Goal: Task Accomplishment & Management: Manage account settings

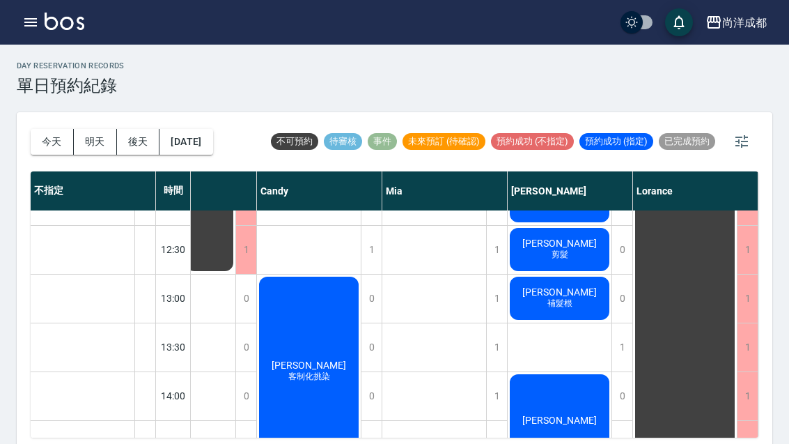
click at [48, 148] on button "今天" at bounding box center [52, 142] width 43 height 26
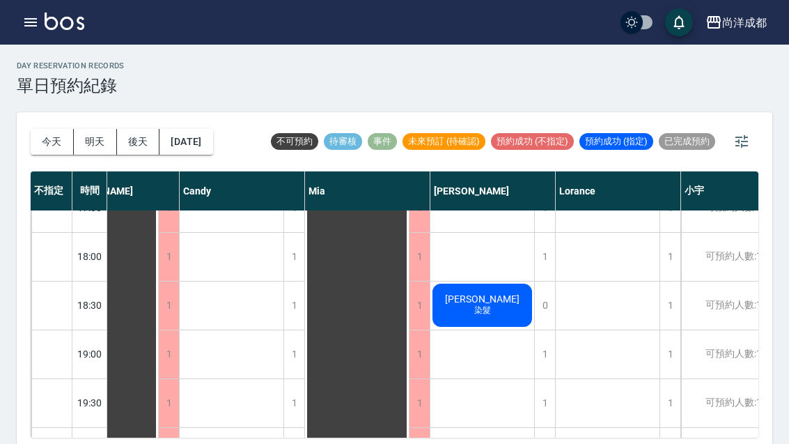
scroll to position [757, 53]
click at [158, 315] on div "史庭瑋 染髮" at bounding box center [106, 14] width 104 height 925
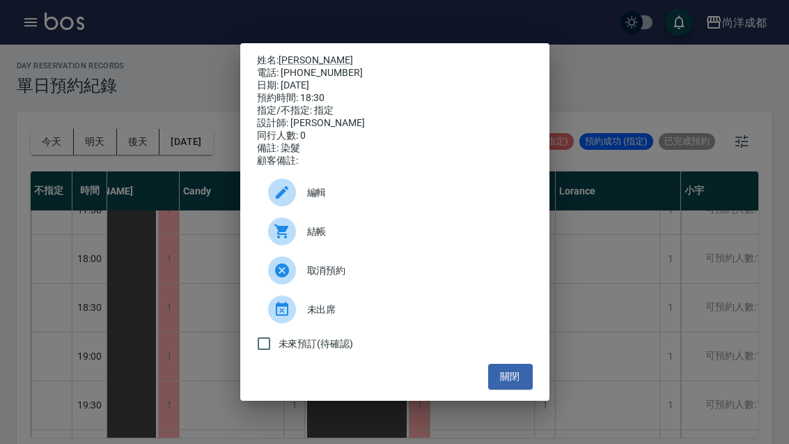
click at [300, 54] on link "史庭瑋" at bounding box center [316, 59] width 75 height 11
click at [529, 380] on button "關閉" at bounding box center [510, 377] width 45 height 26
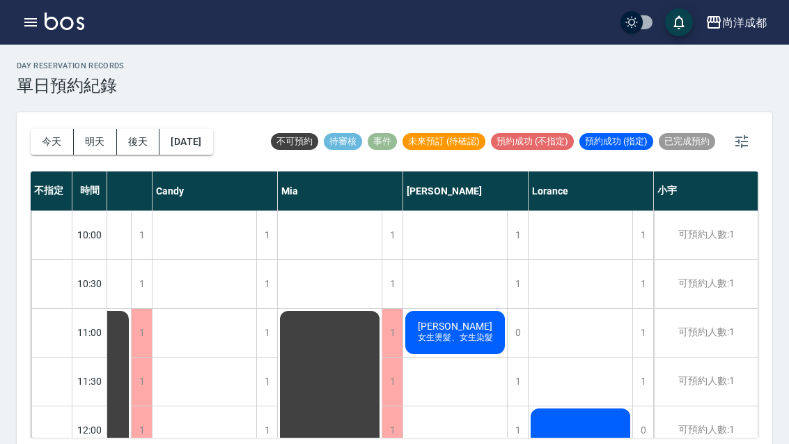
scroll to position [0, 80]
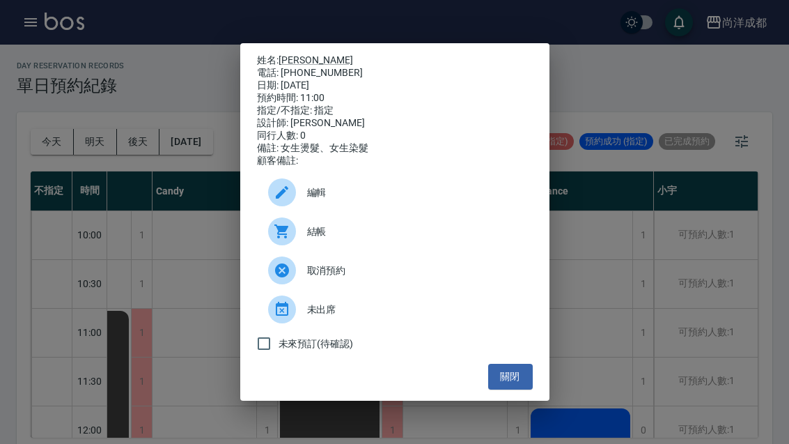
click at [592, 239] on div "姓名: 白惠禎 電話: 0918496031 日期: 2025/08/26 預約時間: 11:00 指定/不指定: 指定 設計師: Benny 同行人數: 0…" at bounding box center [394, 222] width 789 height 444
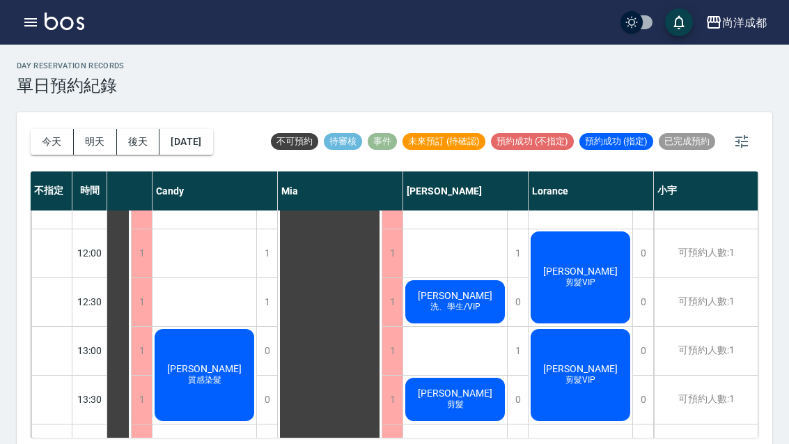
scroll to position [182, 80]
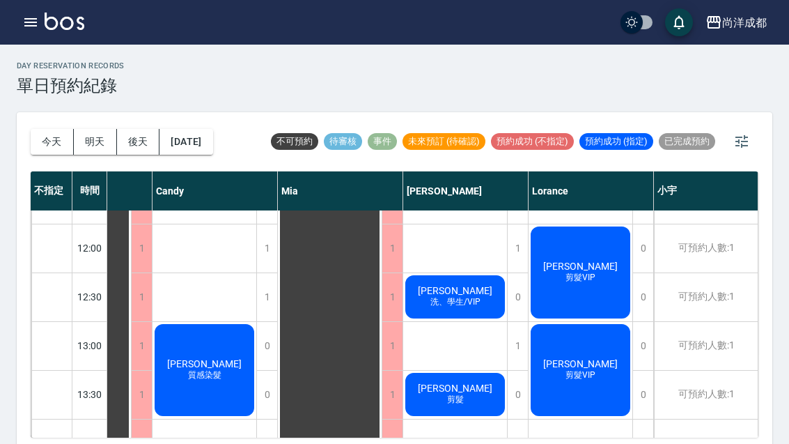
click at [224, 381] on span "剪髮" at bounding box center [204, 375] width 39 height 12
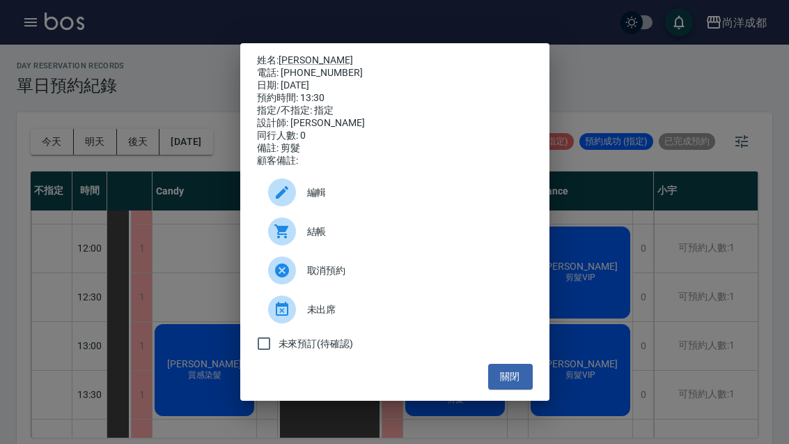
click at [289, 54] on link "[PERSON_NAME]" at bounding box center [316, 59] width 75 height 11
click at [645, 312] on div "姓名: 吳千卉 電話: 0917977318 日期: 2025/08/26 預約時間: 13:30 指定/不指定: 指定 設計師: Benny 同行人數: 0…" at bounding box center [394, 222] width 789 height 444
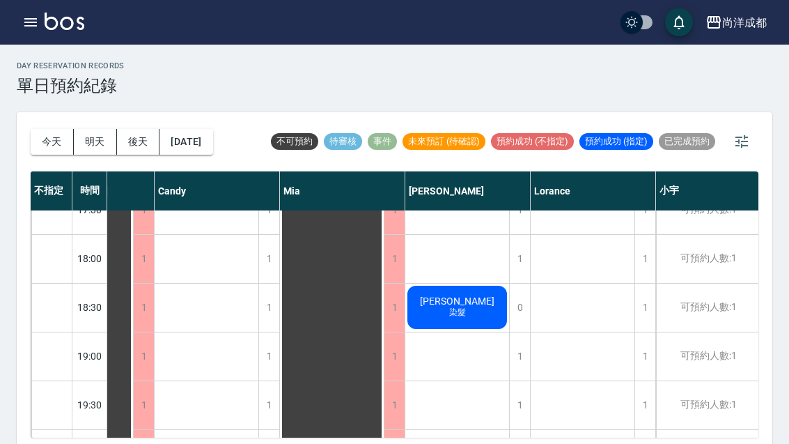
scroll to position [757, 78]
click at [94, 21] on span "史庭瑋" at bounding box center [81, 14] width 25 height 13
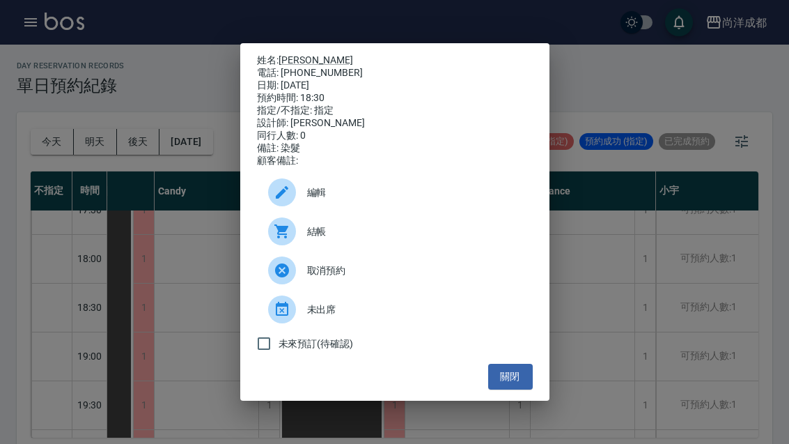
click at [91, 142] on div "姓名: 史庭瑋 電話: 0933051311 日期: 2025/08/26 預約時間: 18:30 指定/不指定: 指定 設計師: Benny 同行人數: 0…" at bounding box center [394, 222] width 789 height 444
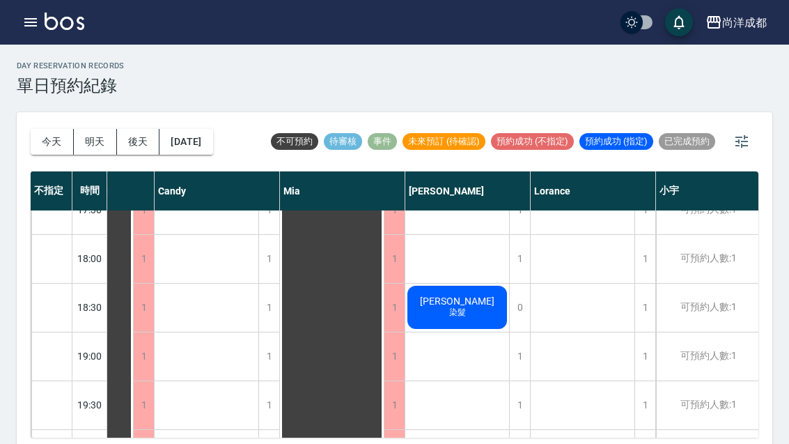
click at [93, 135] on button "明天" at bounding box center [95, 142] width 43 height 26
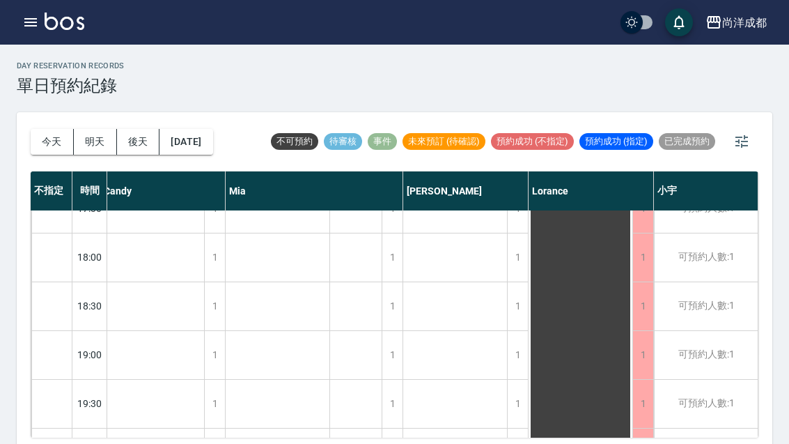
scroll to position [757, 185]
click at [53, 141] on button "今天" at bounding box center [52, 142] width 43 height 26
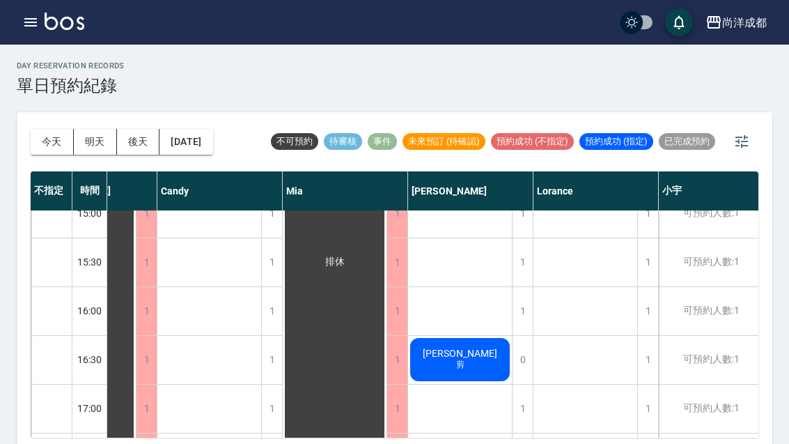
scroll to position [518, 73]
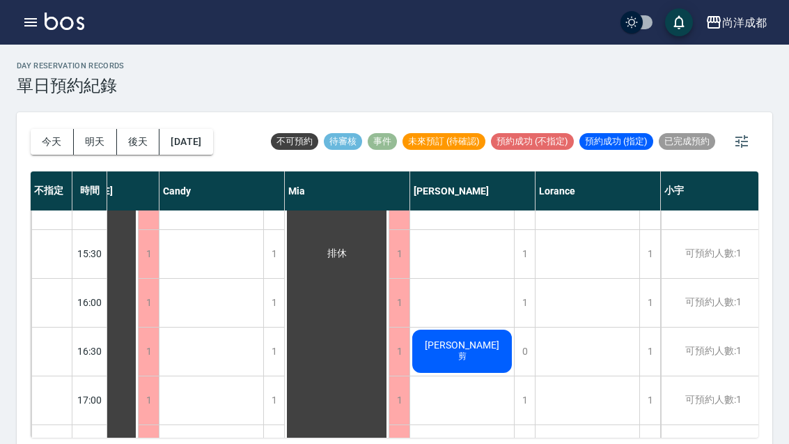
click at [231, 45] on span "剪" at bounding box center [211, 39] width 39 height 12
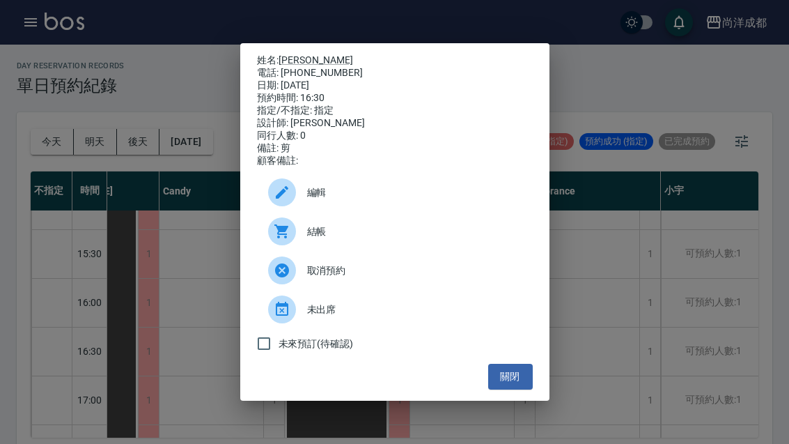
click at [325, 200] on span "編輯" at bounding box center [414, 192] width 215 height 15
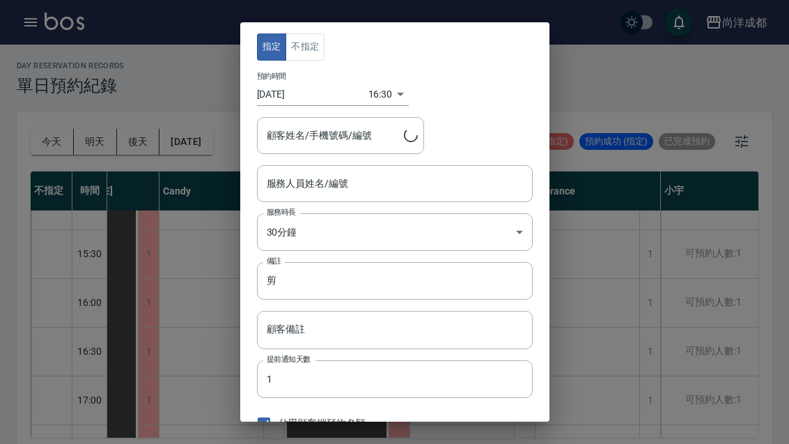
type input "Benny-01"
type input "李文宇/0988425265/"
click at [298, 95] on input "2025/08/26" at bounding box center [312, 94] width 111 height 23
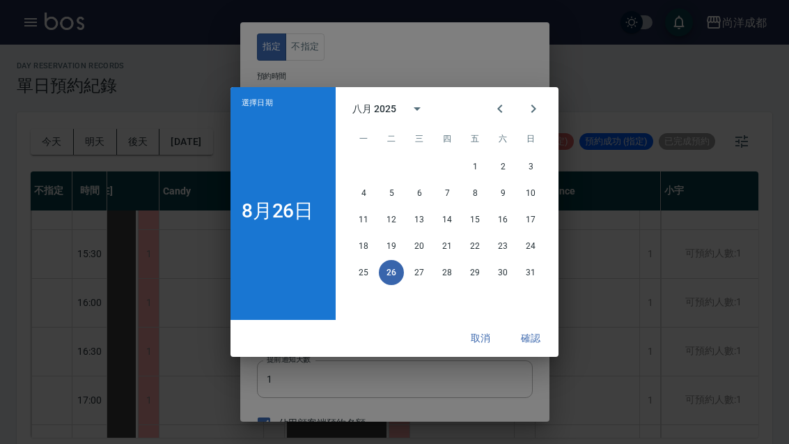
click at [422, 273] on button "27" at bounding box center [419, 272] width 25 height 25
type input "2025/08/27"
type input "1756283400000"
click at [530, 343] on button "確認" at bounding box center [531, 338] width 45 height 26
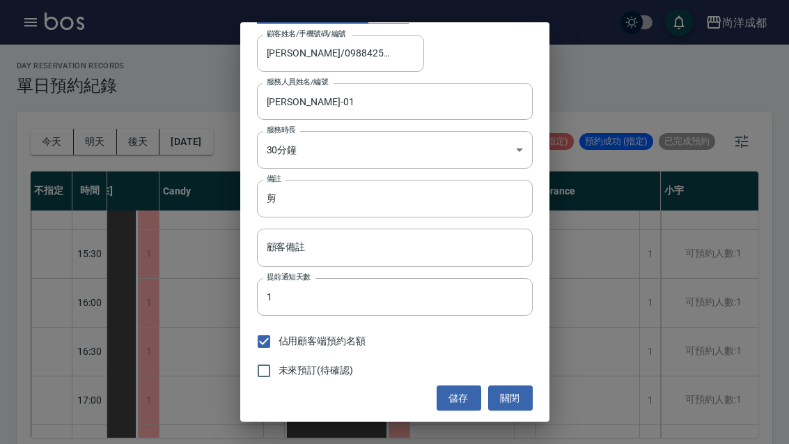
scroll to position [82, 0]
click at [456, 403] on button "儲存" at bounding box center [459, 399] width 45 height 26
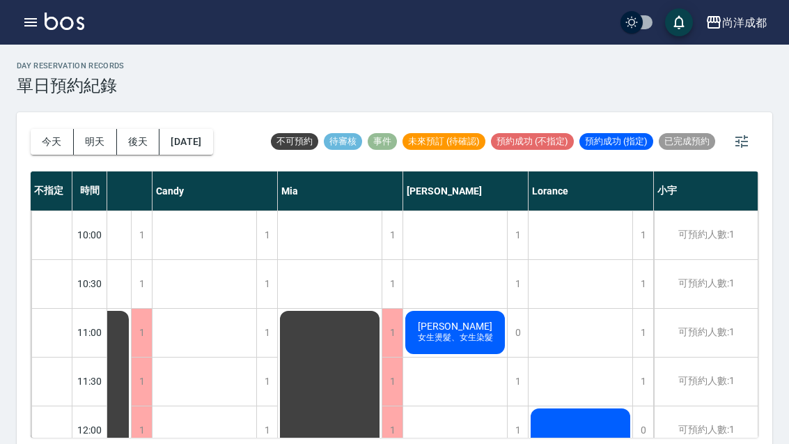
scroll to position [0, 80]
click at [49, 137] on button "今天" at bounding box center [52, 142] width 43 height 26
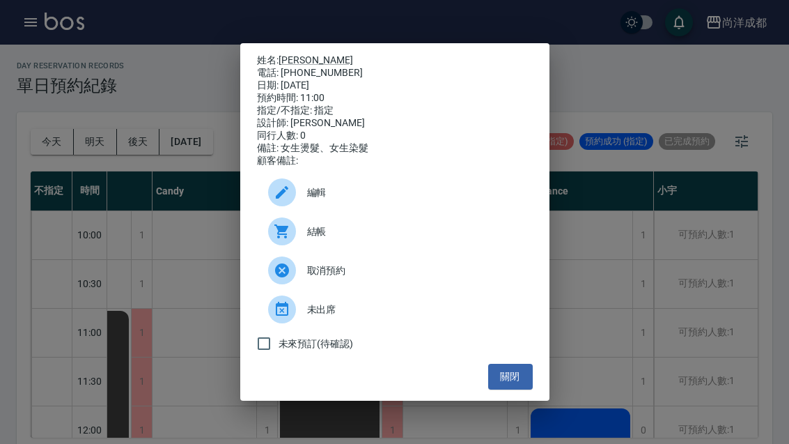
click at [603, 249] on div "姓名: 白惠禎 電話: 0918496031 日期: 2025/08/26 預約時間: 11:00 指定/不指定: 指定 設計師: Benny 同行人數: 0…" at bounding box center [394, 222] width 789 height 444
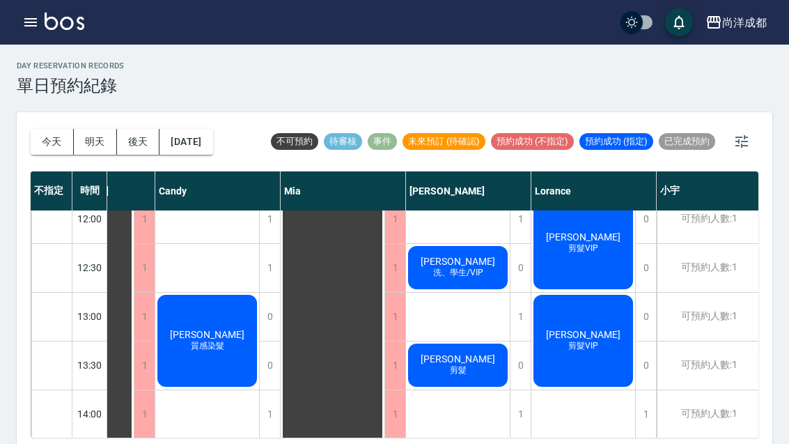
click at [52, 148] on button "今天" at bounding box center [52, 142] width 43 height 26
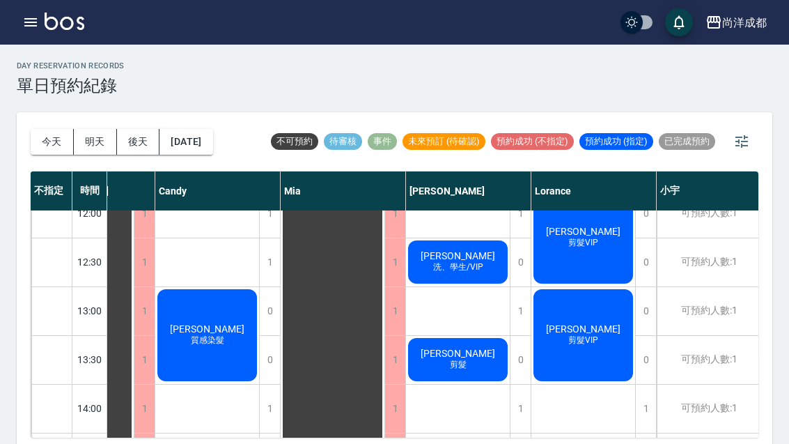
scroll to position [217, 77]
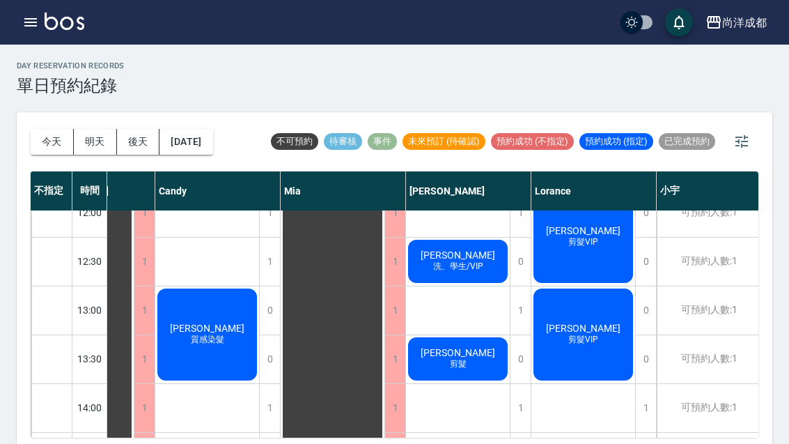
click at [41, 153] on button "今天" at bounding box center [52, 142] width 43 height 26
click at [44, 142] on button "今天" at bounding box center [52, 142] width 43 height 26
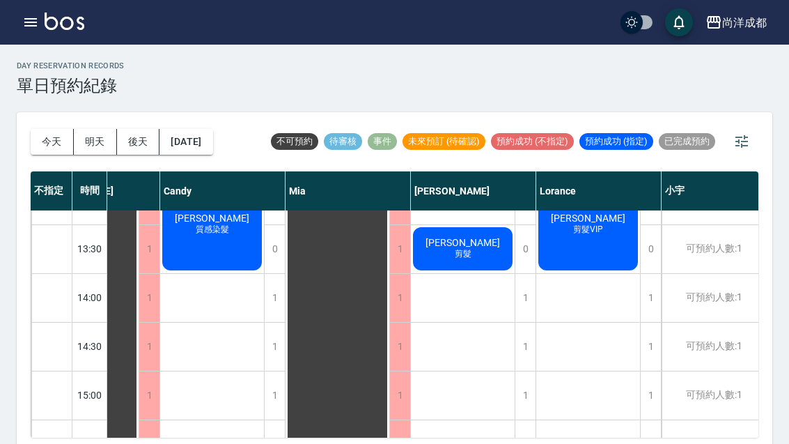
scroll to position [330, 72]
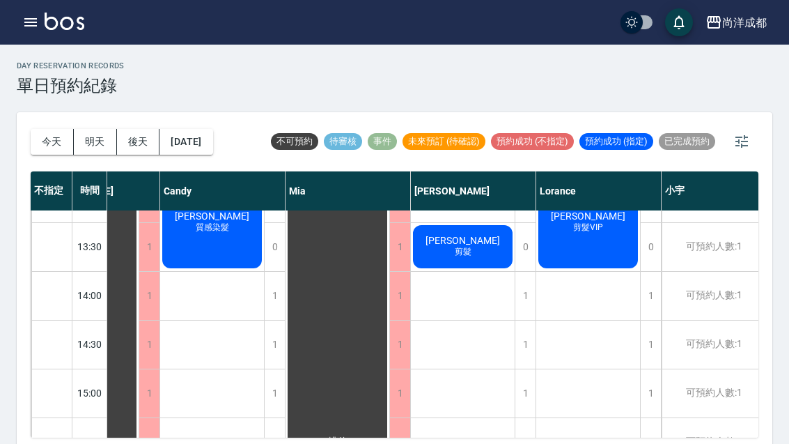
click at [524, 300] on div "1" at bounding box center [525, 296] width 21 height 48
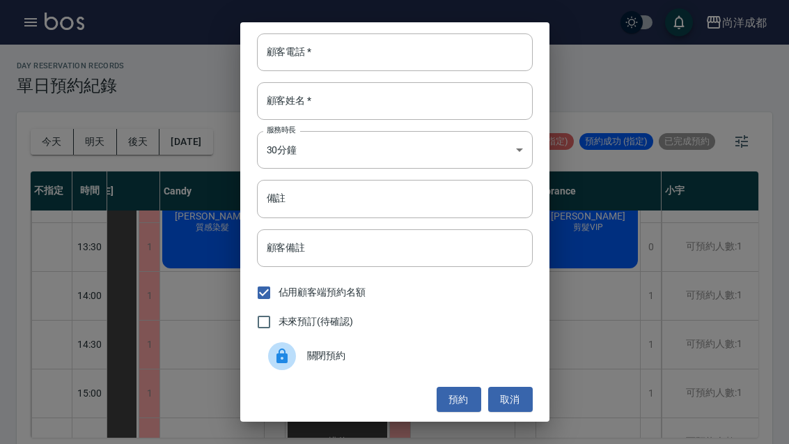
click at [339, 63] on input "顧客電話   *" at bounding box center [395, 52] width 276 height 38
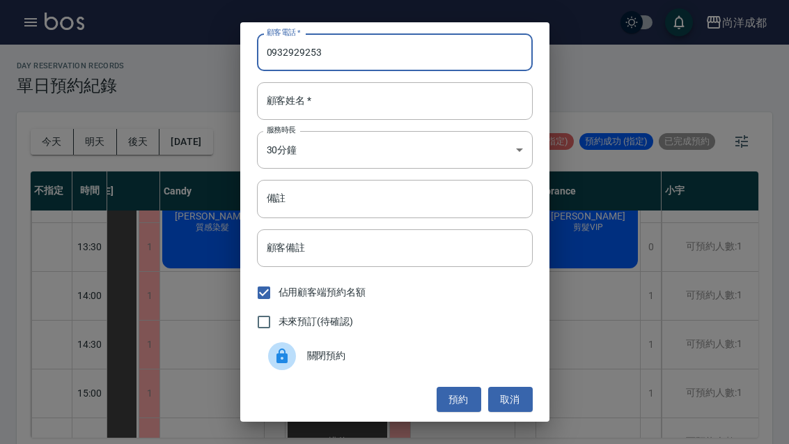
type input "0932929253"
click at [350, 109] on input "顧客姓名   *" at bounding box center [395, 101] width 276 height 38
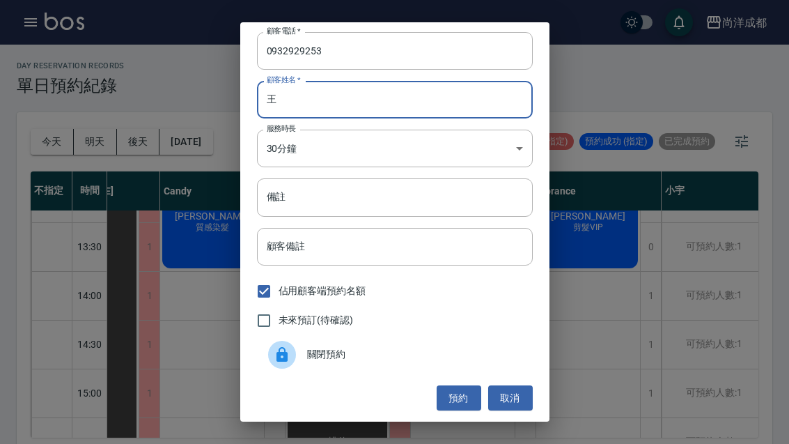
scroll to position [1, 0]
type input "王"
click at [659, 77] on div "顧客電話   * 0932929253 顧客電話   * 顧客姓名   * 王 顧客姓名   * 服務時長 30分鐘 1 服務時長 備註 備註 顧客備註 顧客…" at bounding box center [394, 222] width 789 height 444
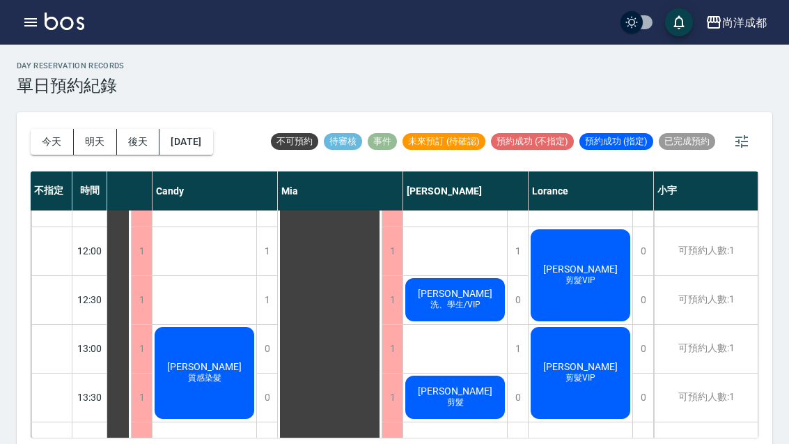
scroll to position [185, 80]
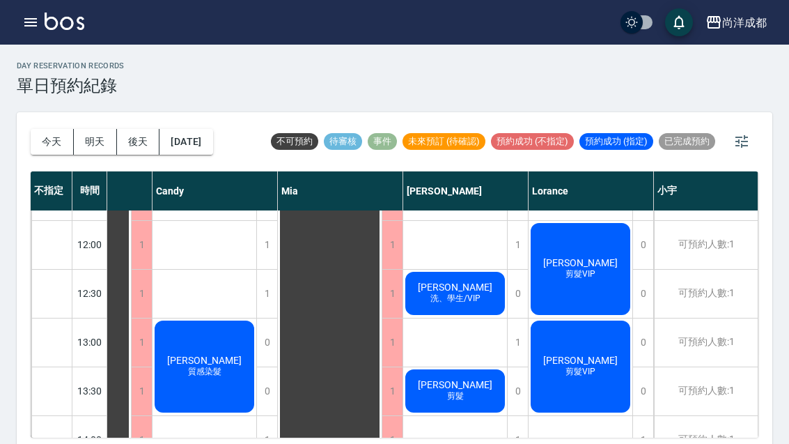
click at [224, 366] on span "剪髮VIP" at bounding box center [204, 372] width 39 height 12
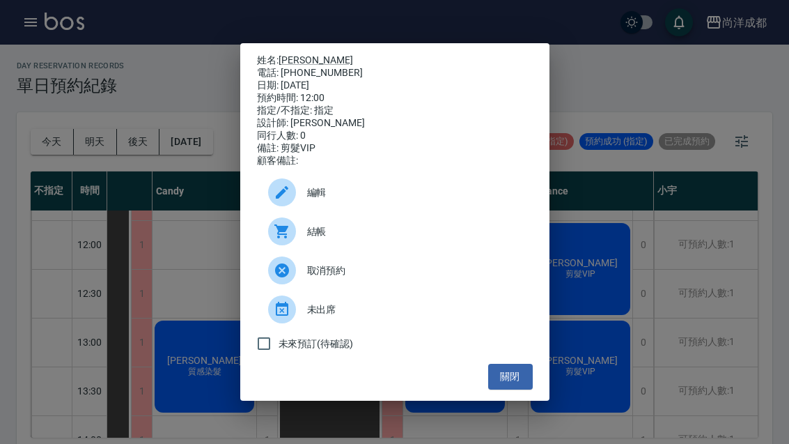
click at [513, 390] on button "關閉" at bounding box center [510, 377] width 45 height 26
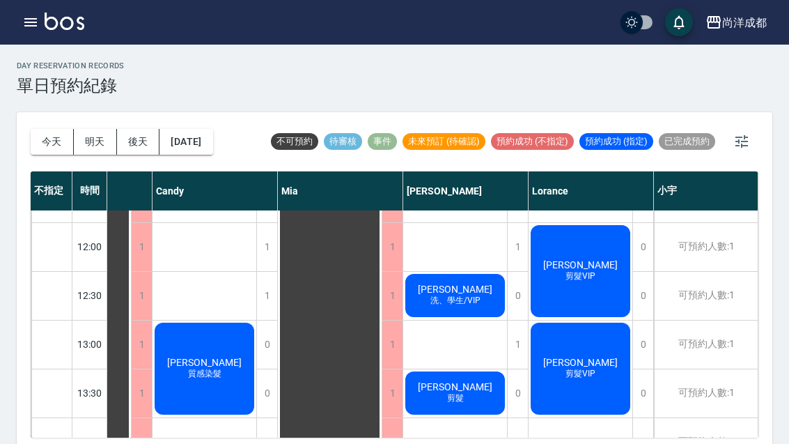
scroll to position [184, 80]
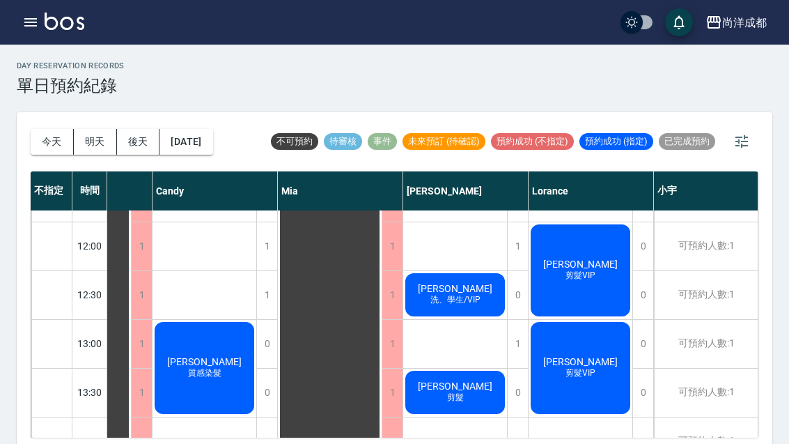
click at [516, 346] on div "1" at bounding box center [517, 344] width 21 height 48
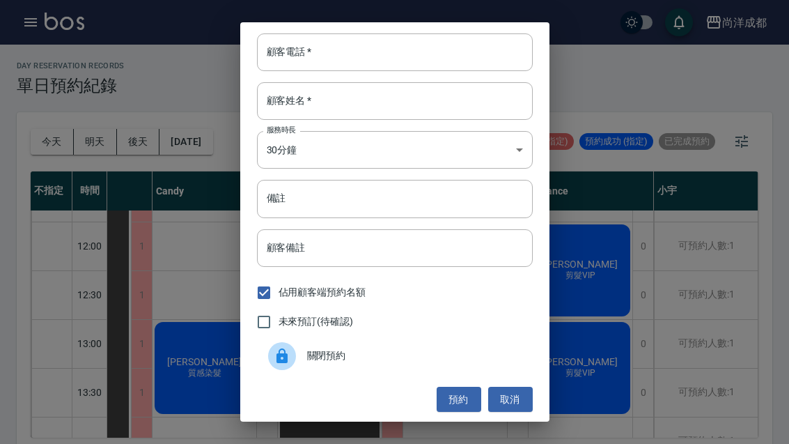
click at [356, 51] on input "顧客電話   *" at bounding box center [395, 52] width 276 height 38
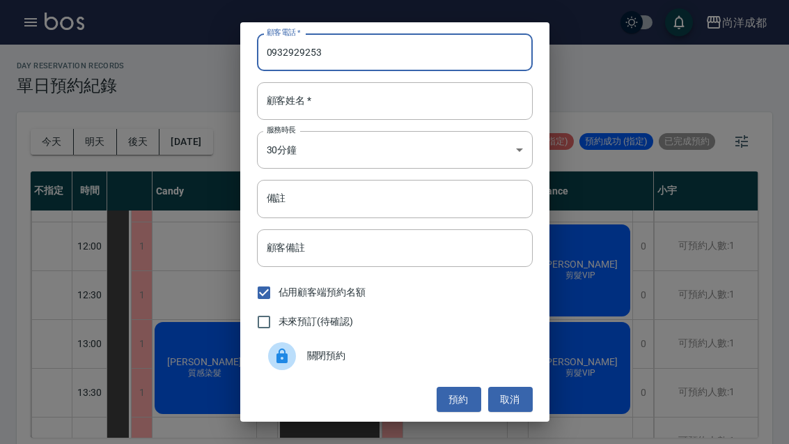
type input "0932929253"
click at [390, 102] on input "顧客姓名   *" at bounding box center [395, 101] width 276 height 38
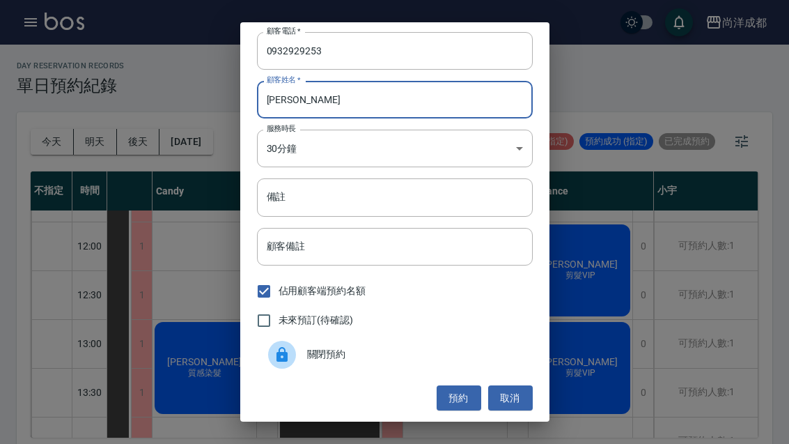
scroll to position [1, 0]
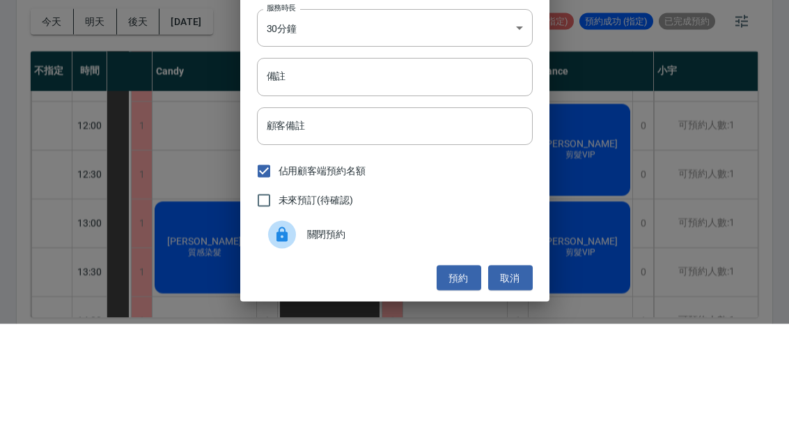
type input "[PERSON_NAME]"
click at [304, 178] on input "備註" at bounding box center [395, 197] width 276 height 38
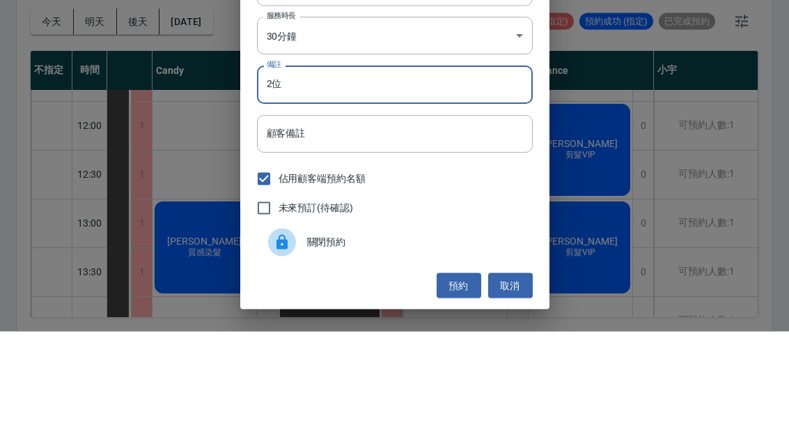
scroll to position [48, 0]
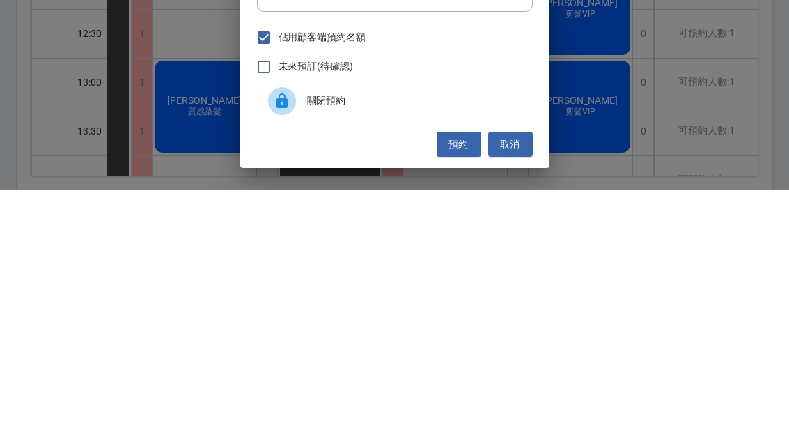
type input "2位"
click at [459, 385] on button "預約" at bounding box center [459, 398] width 45 height 26
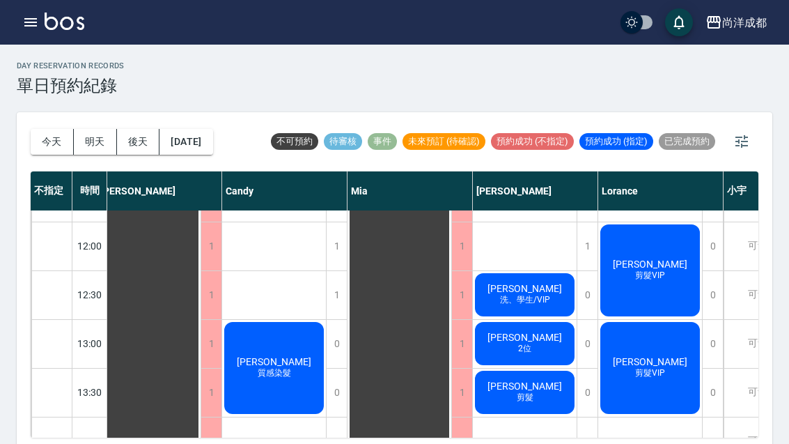
scroll to position [184, 11]
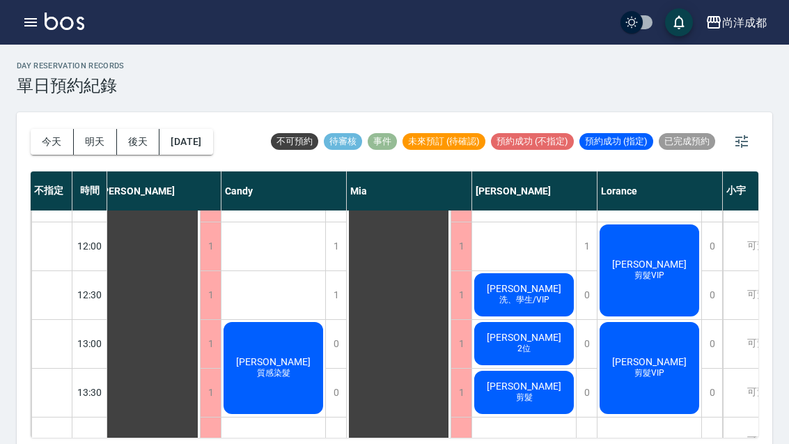
click at [49, 137] on button "今天" at bounding box center [52, 142] width 43 height 26
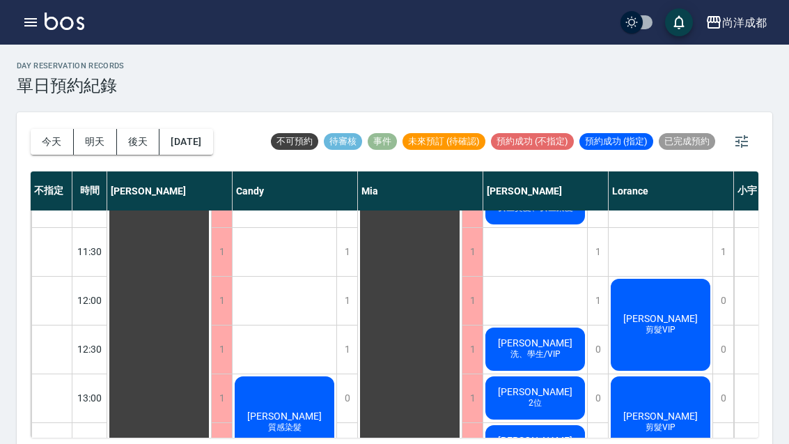
scroll to position [130, 0]
click at [184, 141] on button "2025/08/26" at bounding box center [186, 142] width 53 height 26
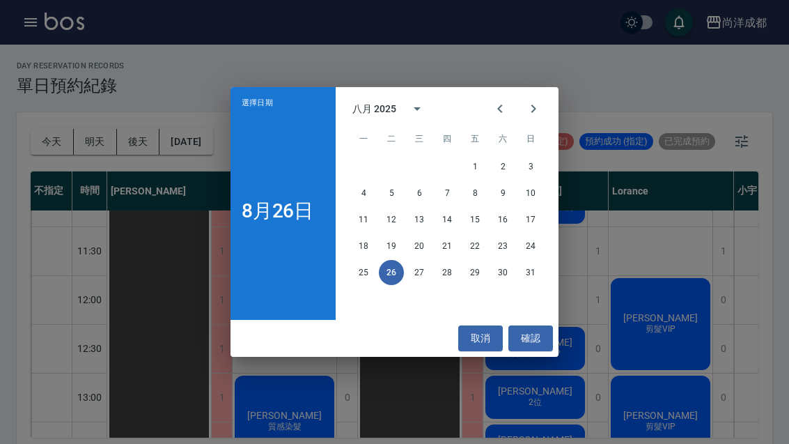
click at [450, 267] on button "28" at bounding box center [447, 272] width 25 height 25
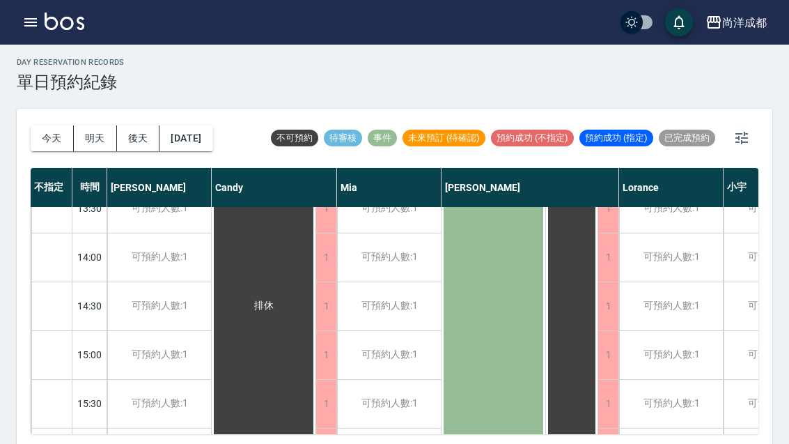
scroll to position [309, -1]
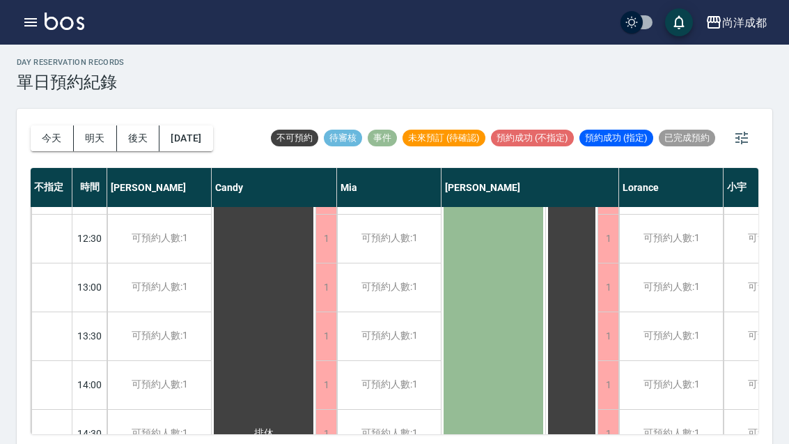
click at [47, 150] on button "今天" at bounding box center [52, 138] width 43 height 26
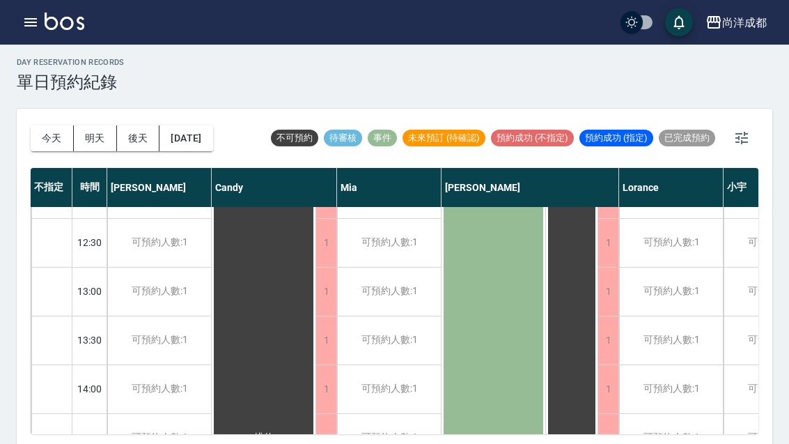
click at [49, 152] on div at bounding box center [394, 222] width 789 height 444
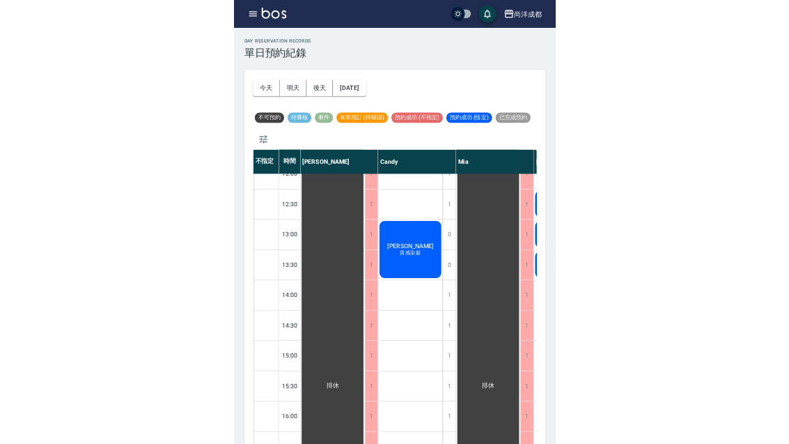
scroll to position [3, 0]
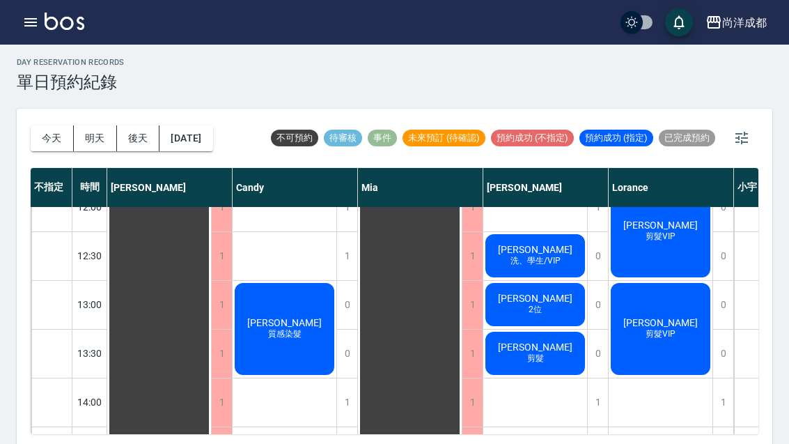
click at [50, 137] on button "今天" at bounding box center [52, 138] width 43 height 26
click at [54, 141] on button "今天" at bounding box center [52, 138] width 43 height 26
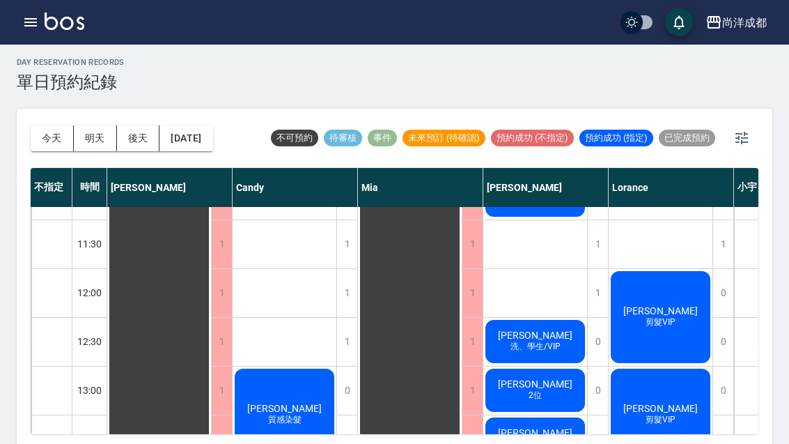
scroll to position [134, 0]
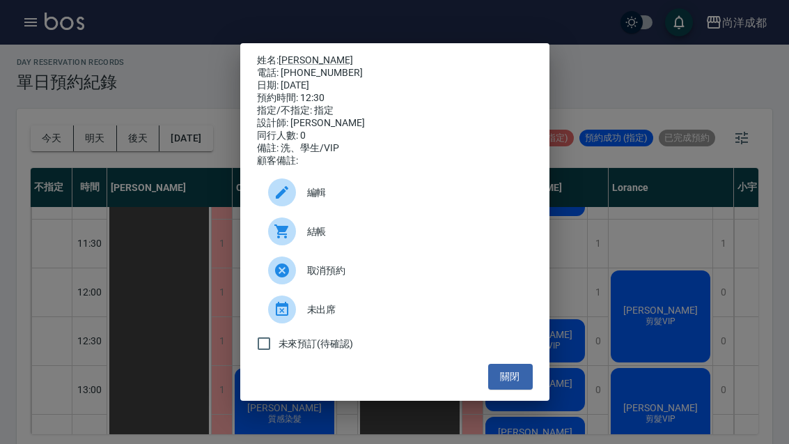
click at [517, 390] on button "關閉" at bounding box center [510, 377] width 45 height 26
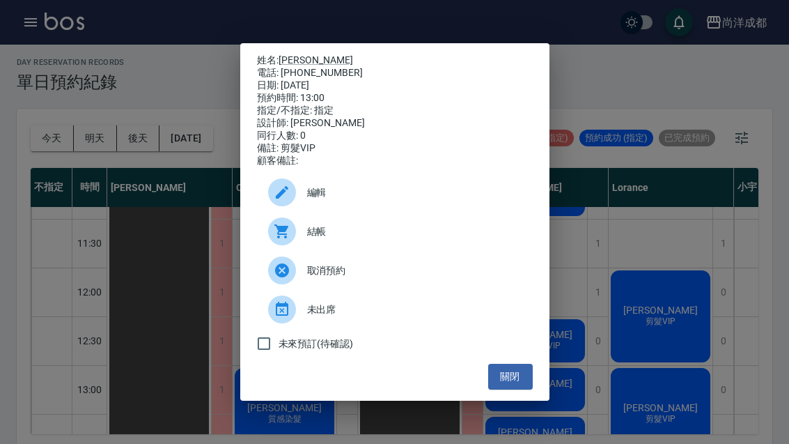
click at [55, 133] on div "姓名: 鄧至修 電話: 0938388508 日期: 2025/08/26 預約時間: 13:00 指定/不指定: 指定 設計師: Lorance 同行人數:…" at bounding box center [394, 222] width 789 height 444
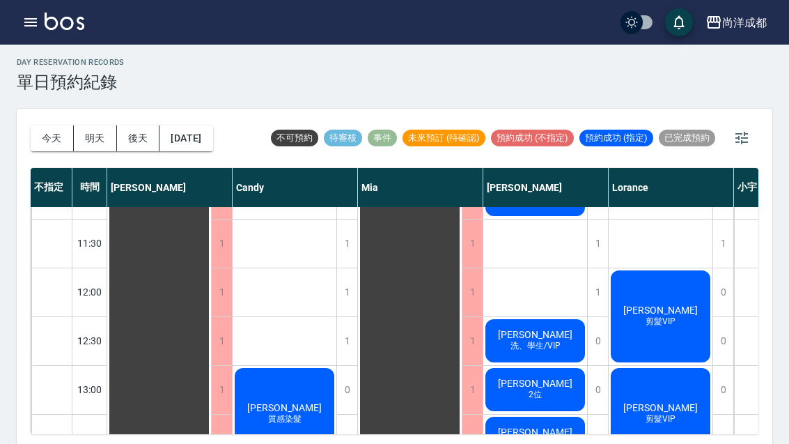
click at [47, 132] on button "今天" at bounding box center [52, 138] width 43 height 26
click at [50, 130] on button "今天" at bounding box center [52, 138] width 43 height 26
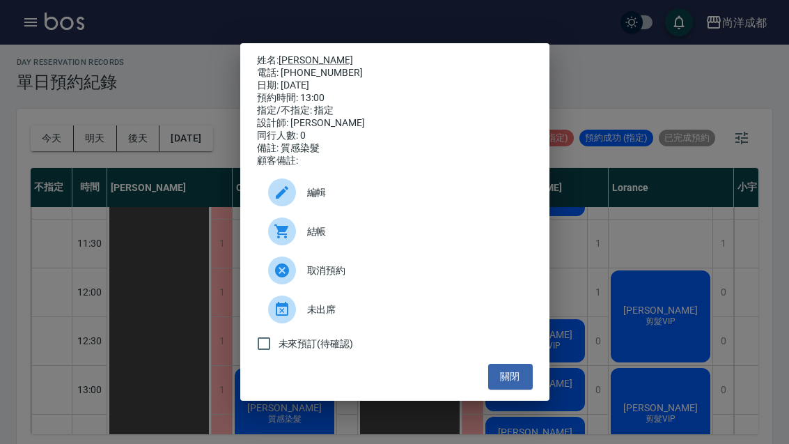
click at [606, 237] on div "姓名: 謝雨軒 電話: 0953992686 日期: 2025/08/26 預約時間: 13:00 指定/不指定: 指定 設計師: Candy 同行人數: 0…" at bounding box center [394, 222] width 789 height 444
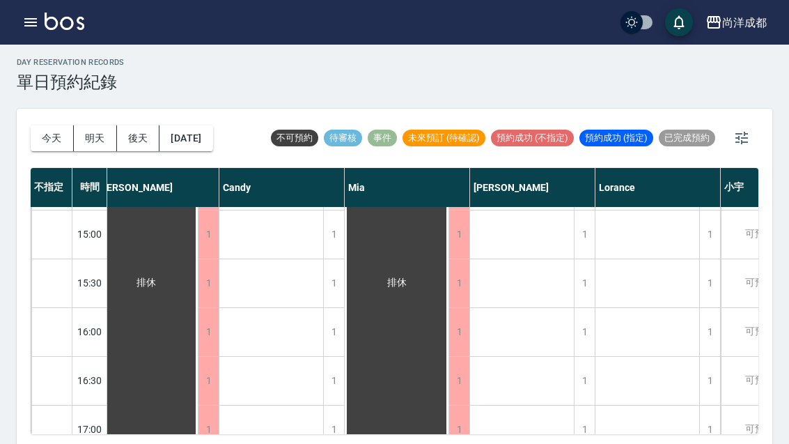
scroll to position [486, 13]
click at [213, 125] on button "2025/08/26" at bounding box center [186, 138] width 53 height 26
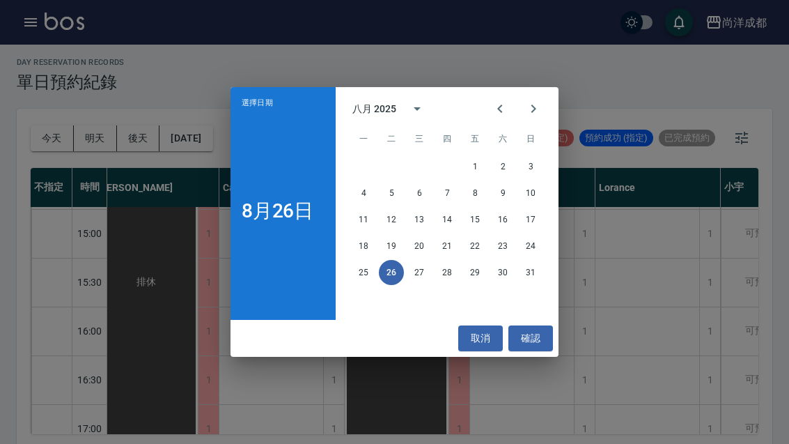
click at [534, 285] on button "31" at bounding box center [530, 272] width 25 height 25
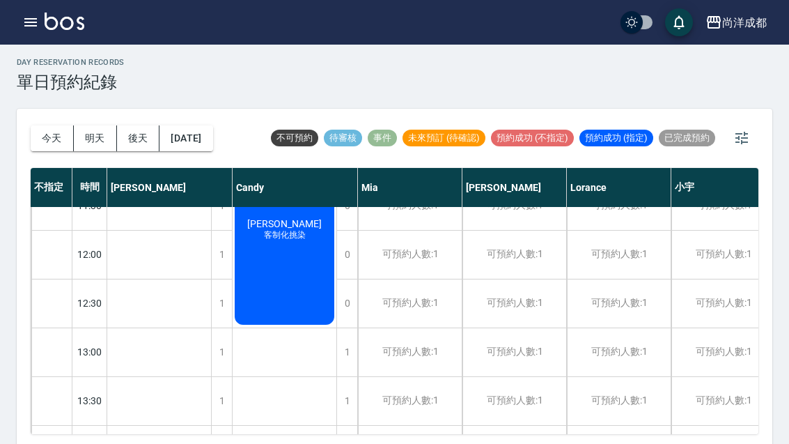
scroll to position [171, 0]
click at [507, 256] on div "可預約人數:1" at bounding box center [515, 255] width 104 height 48
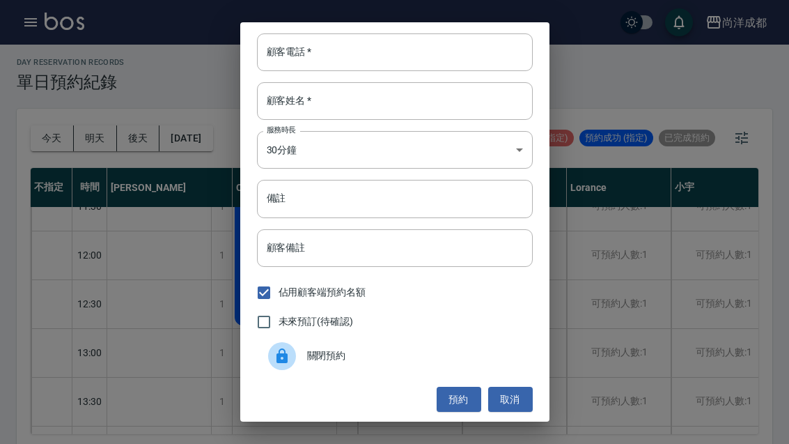
click at [397, 71] on input "顧客電話   *" at bounding box center [395, 52] width 276 height 38
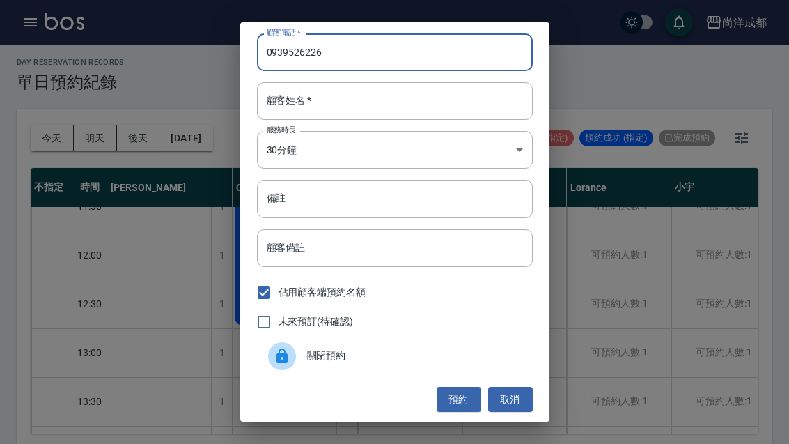
type input "0939526226"
click at [426, 120] on input "顧客姓名   *" at bounding box center [395, 101] width 276 height 38
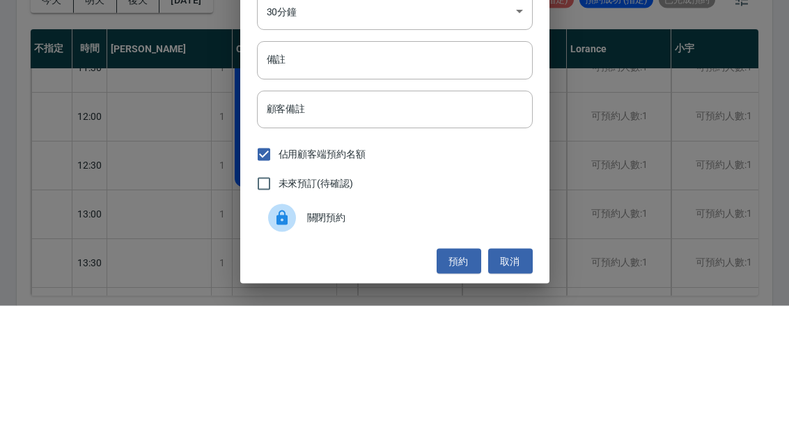
type input "饒"
click at [456, 180] on input "備註" at bounding box center [395, 199] width 276 height 38
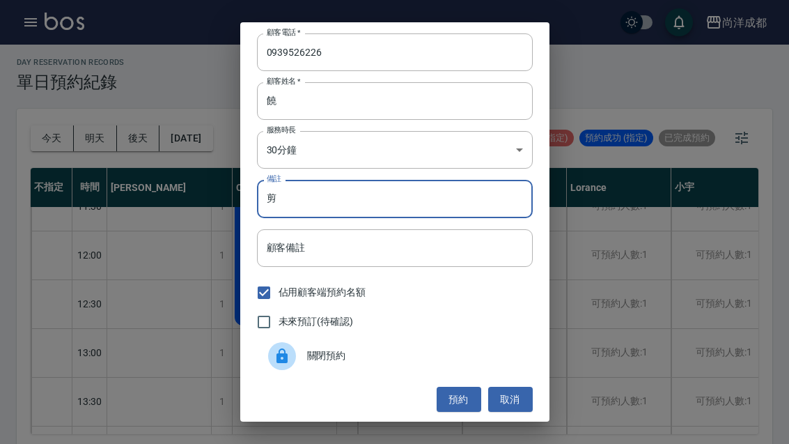
type input "剪"
click at [459, 413] on button "預約" at bounding box center [459, 400] width 45 height 26
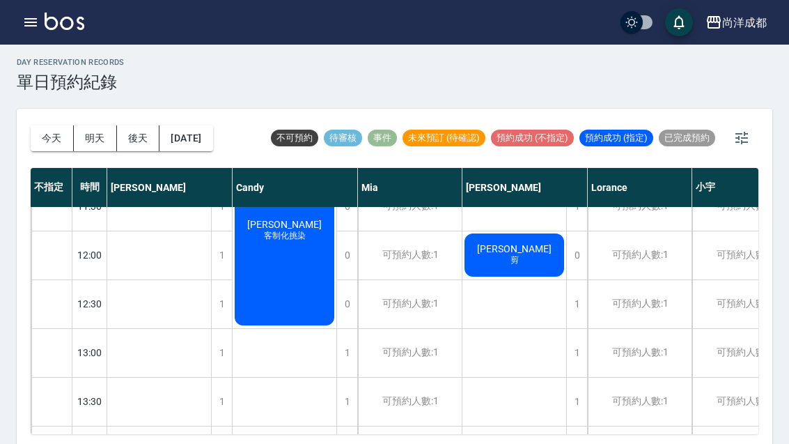
click at [51, 132] on button "今天" at bounding box center [52, 138] width 43 height 26
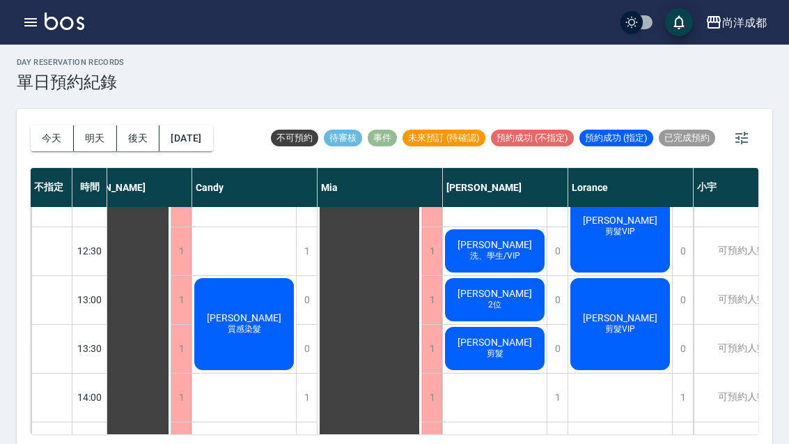
scroll to position [224, 40]
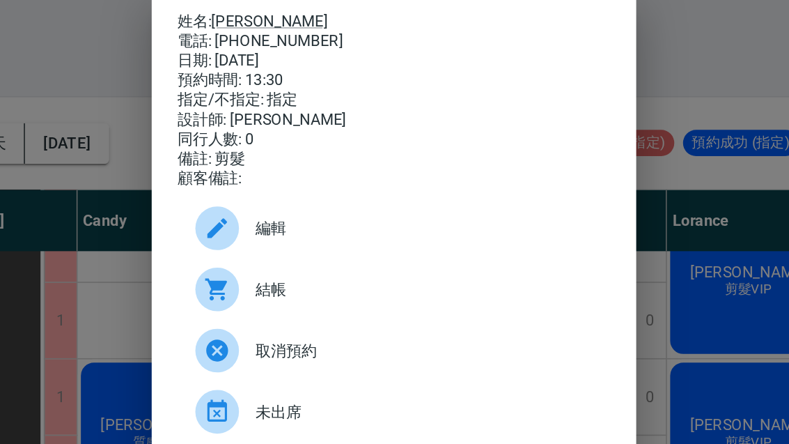
click at [459, 184] on div "姓名: 吳千卉 電話: 0917977318 日期: 2025/08/26 預約時間: 13:30 指定/不指定: 指定 設計師: Benny 同行人數: 0…" at bounding box center [394, 222] width 789 height 444
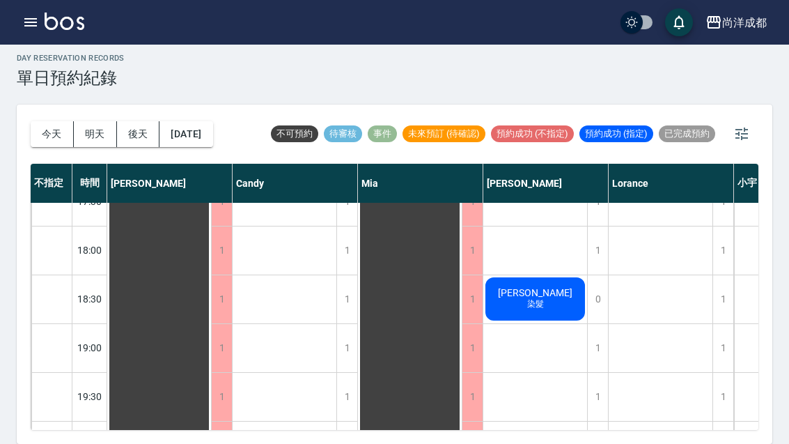
scroll to position [757, 0]
click at [591, 336] on div "1" at bounding box center [597, 349] width 21 height 48
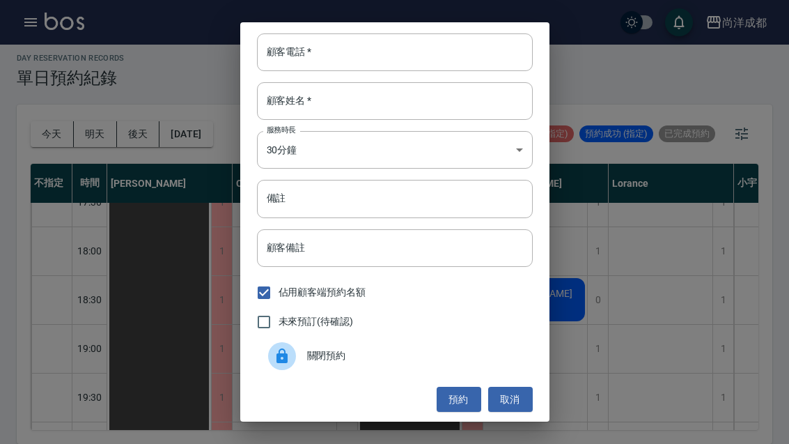
click at [440, 56] on input "顧客電話   *" at bounding box center [395, 52] width 276 height 38
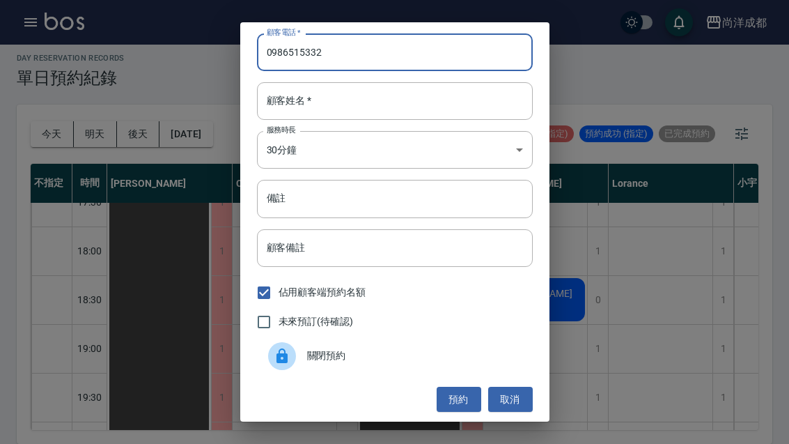
type input "0986515332"
click at [373, 99] on input "顧客姓名   *" at bounding box center [395, 101] width 276 height 38
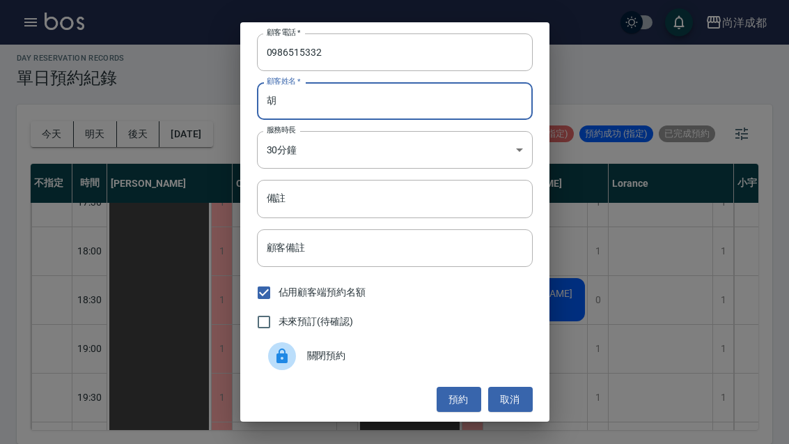
scroll to position [21, 0]
type input "胡"
click at [438, 203] on input "備註" at bounding box center [395, 199] width 276 height 38
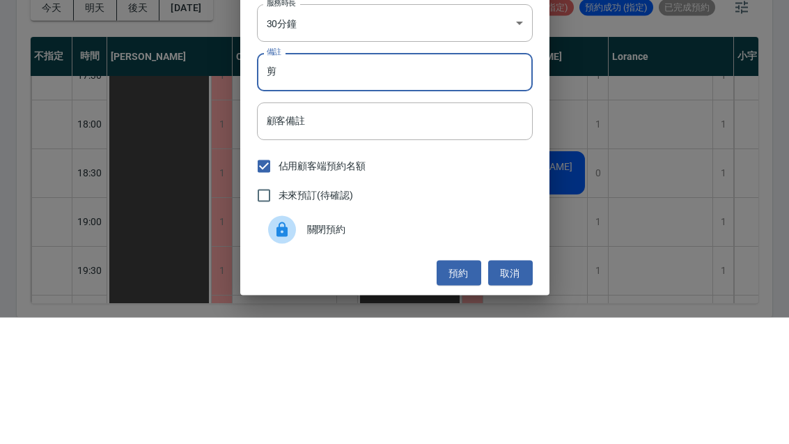
scroll to position [48, 0]
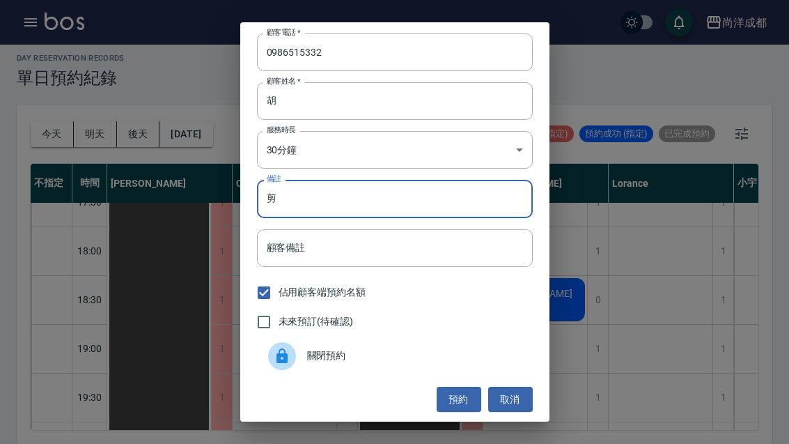
type input "剪"
click at [459, 397] on button "預約" at bounding box center [459, 400] width 45 height 26
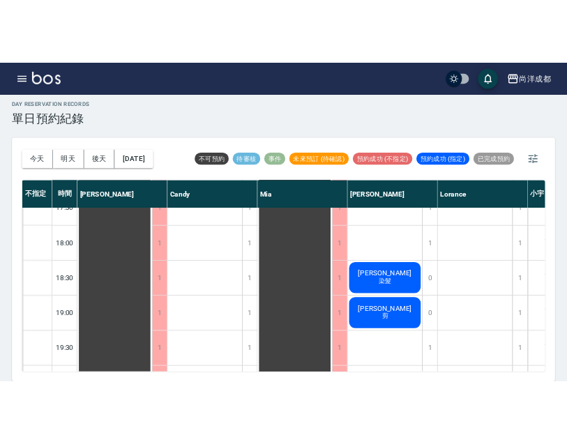
scroll to position [0, 0]
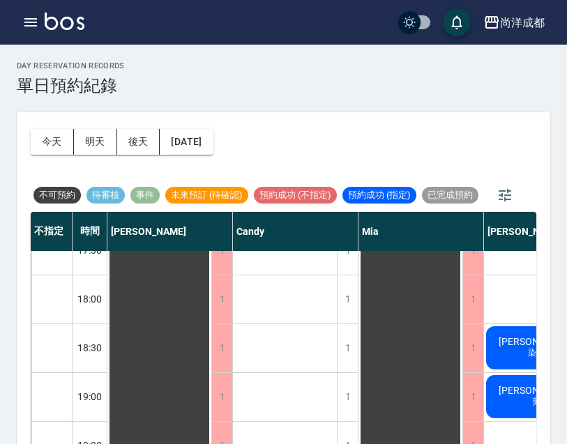
scroll to position [46, 0]
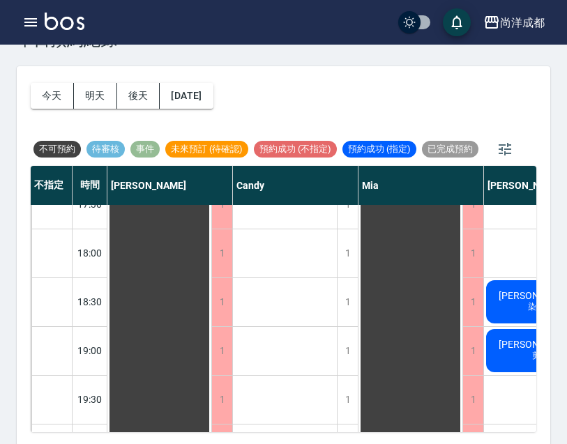
click at [312, 82] on div "今天 明天 後天 2025/08/26 不可預約 待審核 事件 未來預訂 (待確認) 預約成功 (不指定) 預約成功 (指定) 已完成預約" at bounding box center [283, 116] width 505 height 100
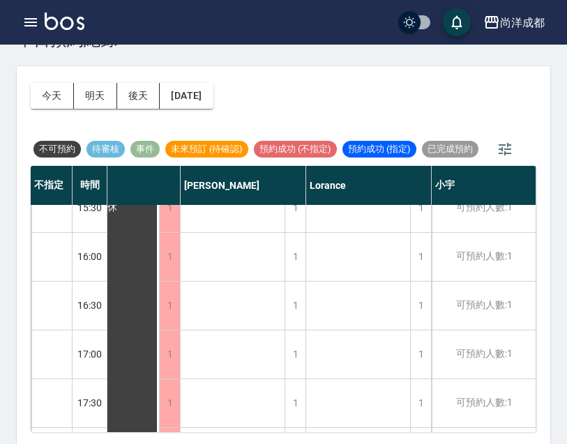
scroll to position [555, 303]
click at [445, 84] on div "今天 明天 後天 2025/08/26 不可預約 待審核 事件 未來預訂 (待確認) 預約成功 (不指定) 預約成功 (指定) 已完成預約" at bounding box center [283, 116] width 505 height 100
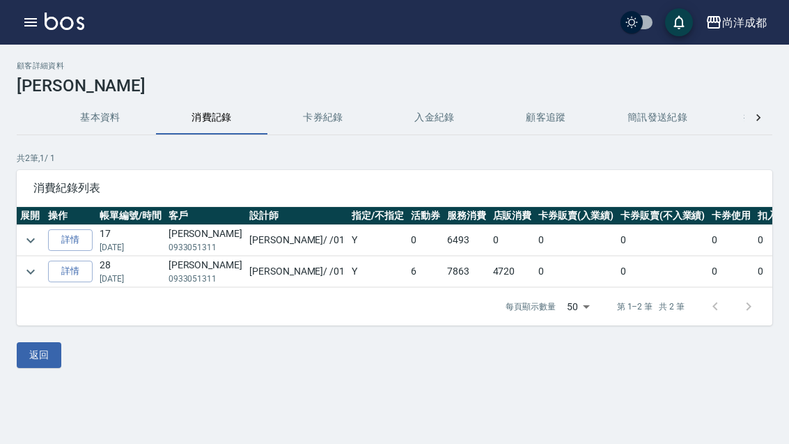
click at [79, 235] on link "詳情" at bounding box center [70, 240] width 45 height 22
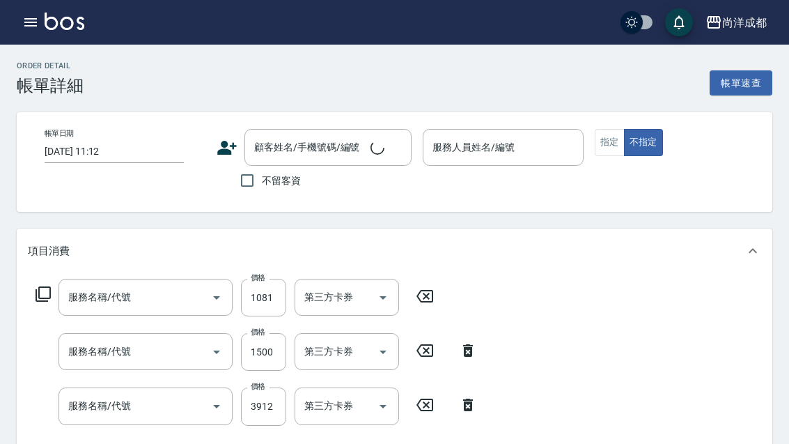
type input "2025/08/22 19:50"
type input "史庭瑋/0933051311/null"
type input "Benny-01"
type input "0"
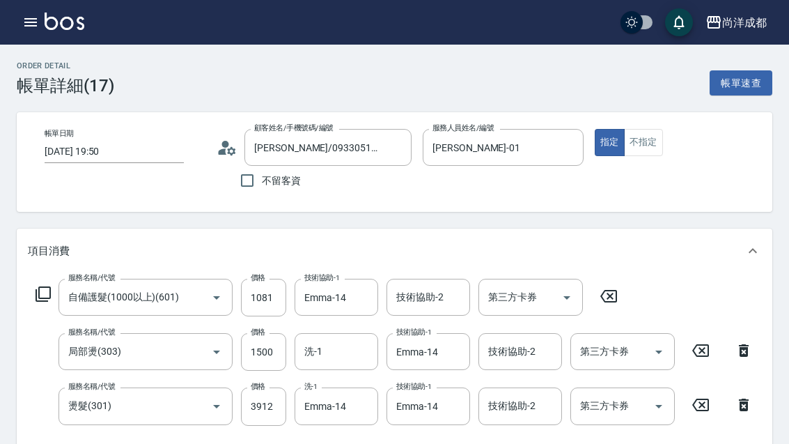
type input "自備護髮(1000以上)(601)"
type input "局部燙(303)"
type input "燙髮(301)"
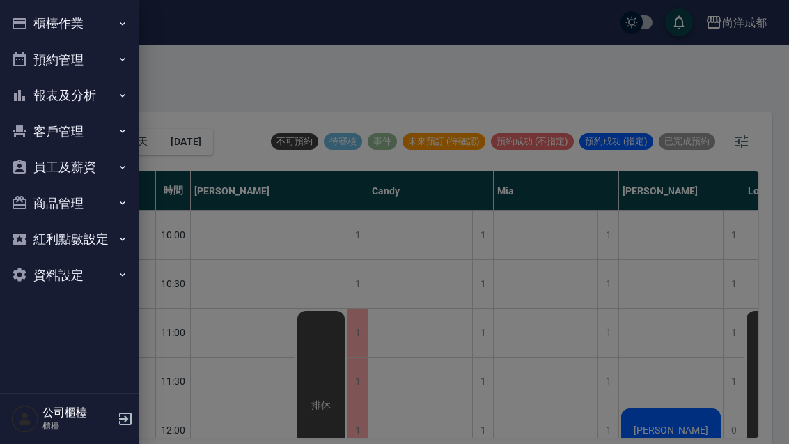
scroll to position [757, 0]
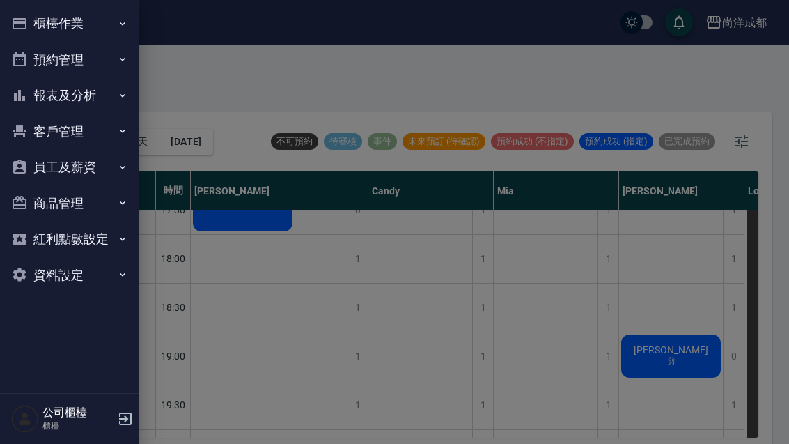
click at [53, 131] on button "客戶管理" at bounding box center [70, 132] width 128 height 36
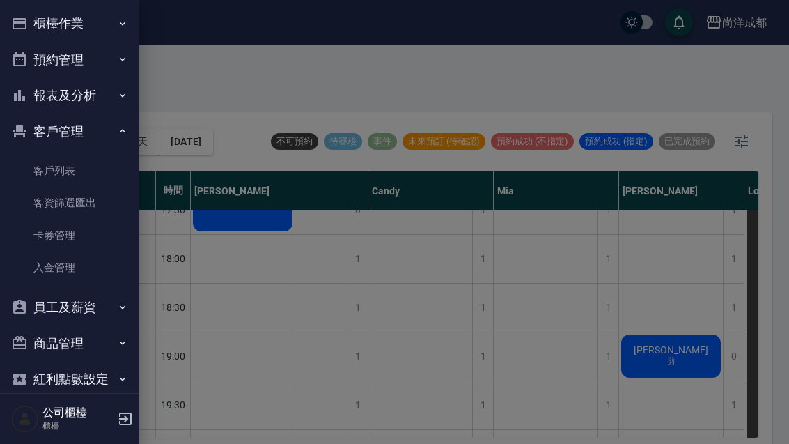
click at [33, 170] on link "客戶列表" at bounding box center [70, 171] width 128 height 32
